Goal: Transaction & Acquisition: Purchase product/service

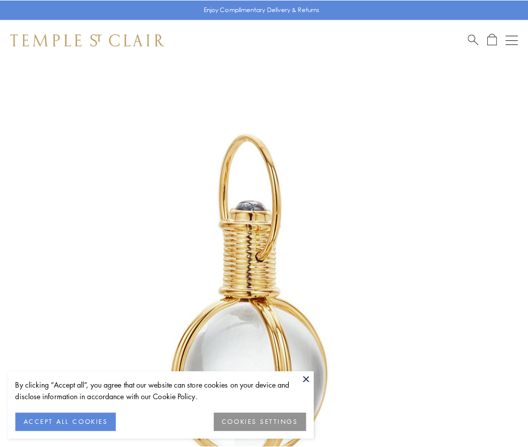
scroll to position [263, 0]
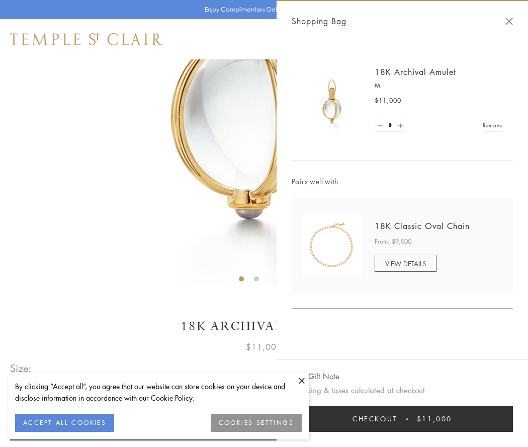
click at [402, 419] on button "Checkout $11,000" at bounding box center [402, 419] width 221 height 26
